Goal: Browse casually

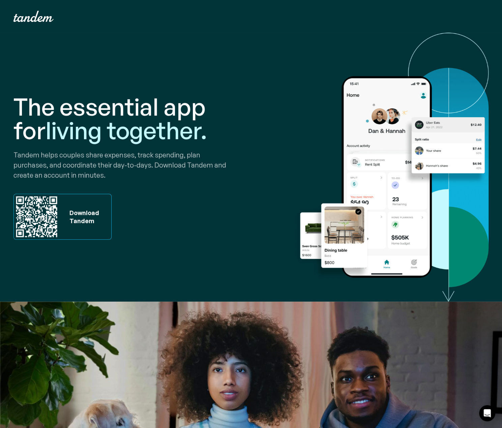
drag, startPoint x: 127, startPoint y: 82, endPoint x: 57, endPoint y: 22, distance: 92.3
click at [127, 82] on div "The essential app for living together. Tandem helps couples share expenses, tra…" at bounding box center [130, 167] width 235 height 226
click at [38, 17] on img "home" at bounding box center [33, 16] width 40 height 11
click at [175, 159] on p "Tandem helps couples share expenses, track spending, plan purchases, and coordi…" at bounding box center [130, 165] width 235 height 30
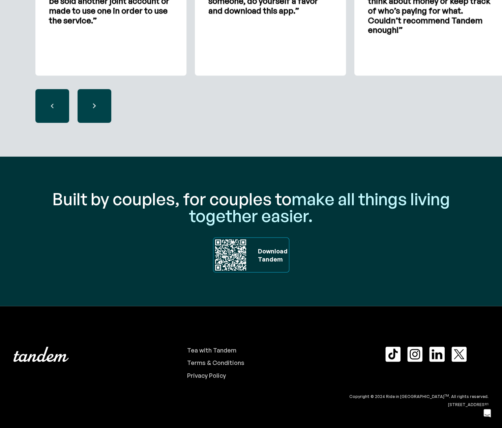
scroll to position [2134, 0]
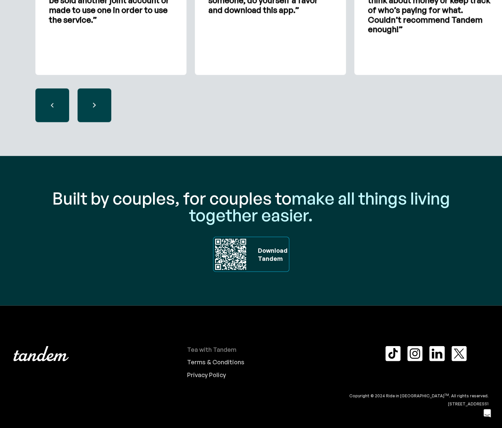
click at [232, 352] on div "Tea with Tandem" at bounding box center [211, 349] width 49 height 7
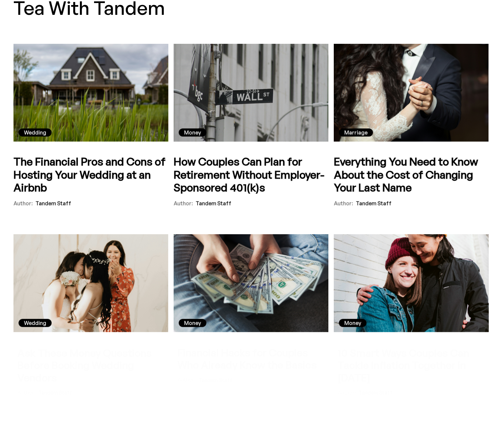
scroll to position [135, 0]
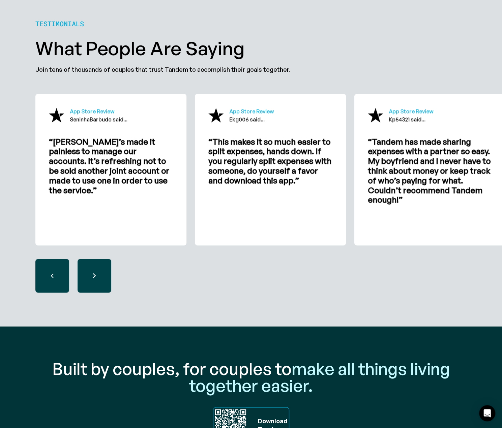
scroll to position [1988, 0]
